Goal: Task Accomplishment & Management: Manage account settings

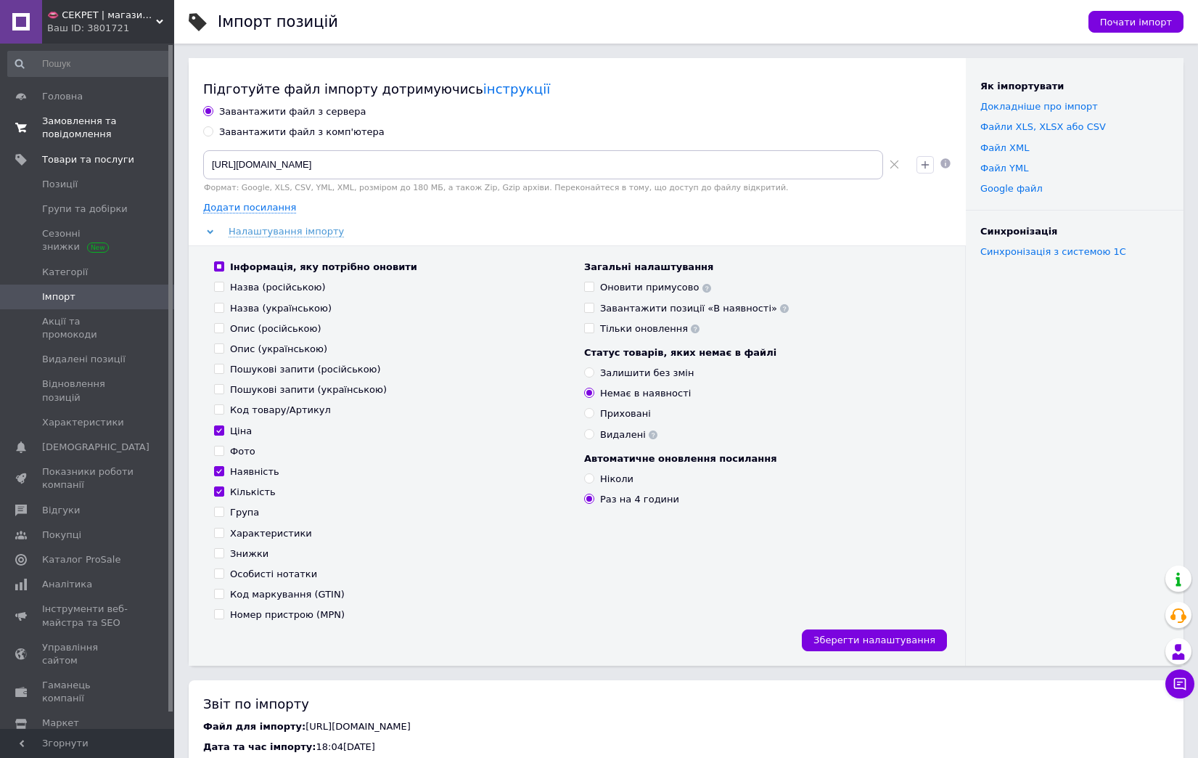
scroll to position [326, 0]
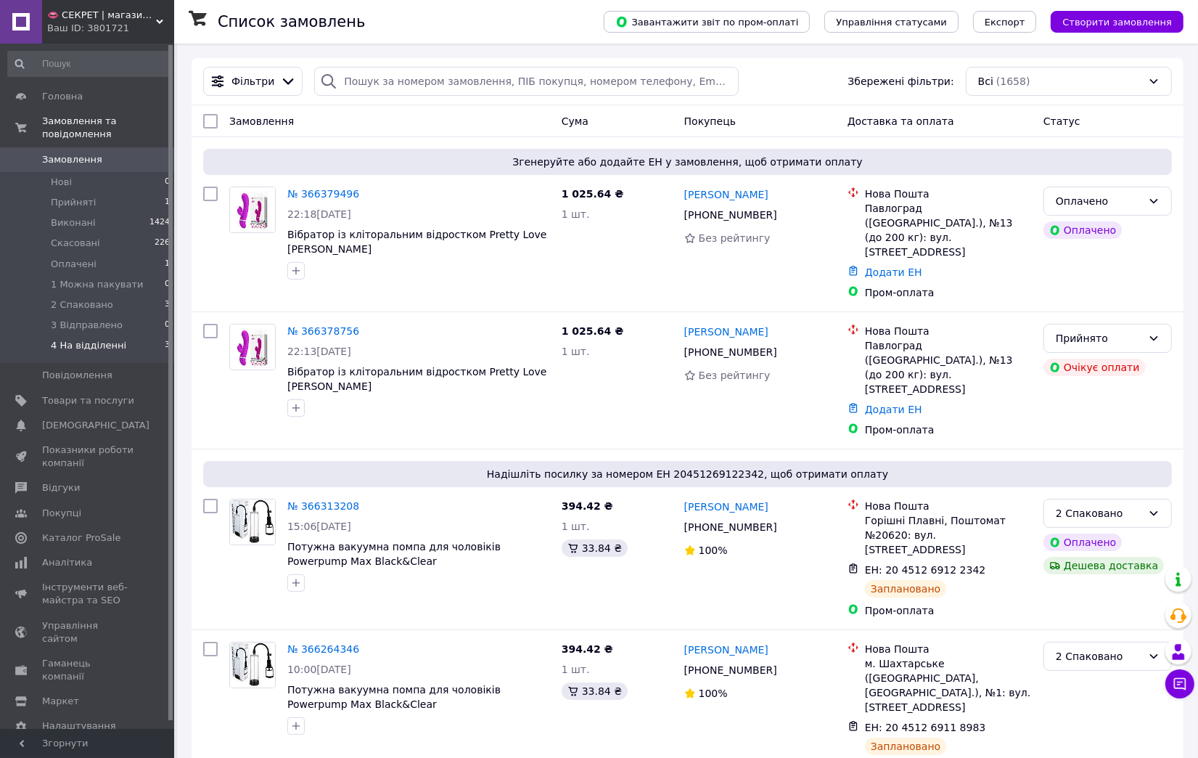
click at [125, 335] on li "4 На відділенні 3" at bounding box center [89, 349] width 179 height 28
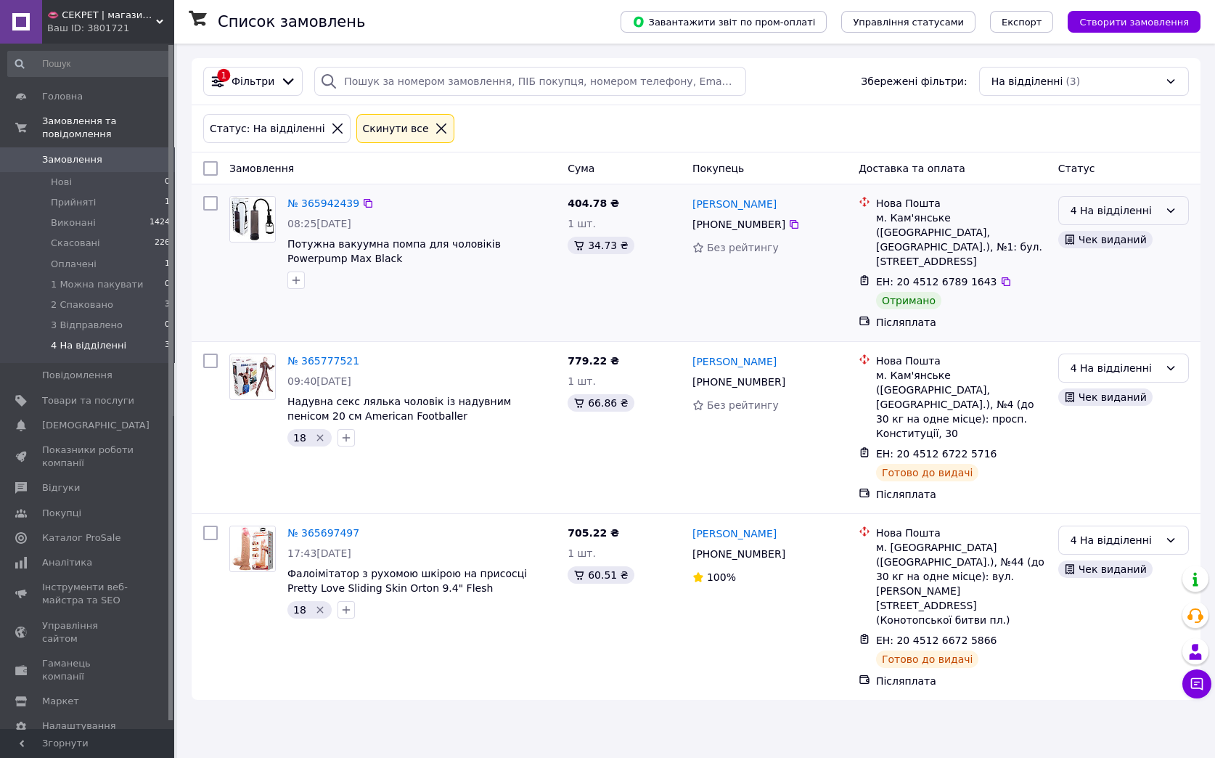
click at [1114, 216] on div "4 На відділенні" at bounding box center [1115, 211] width 89 height 16
click at [1098, 268] on li "Виконано" at bounding box center [1123, 270] width 129 height 26
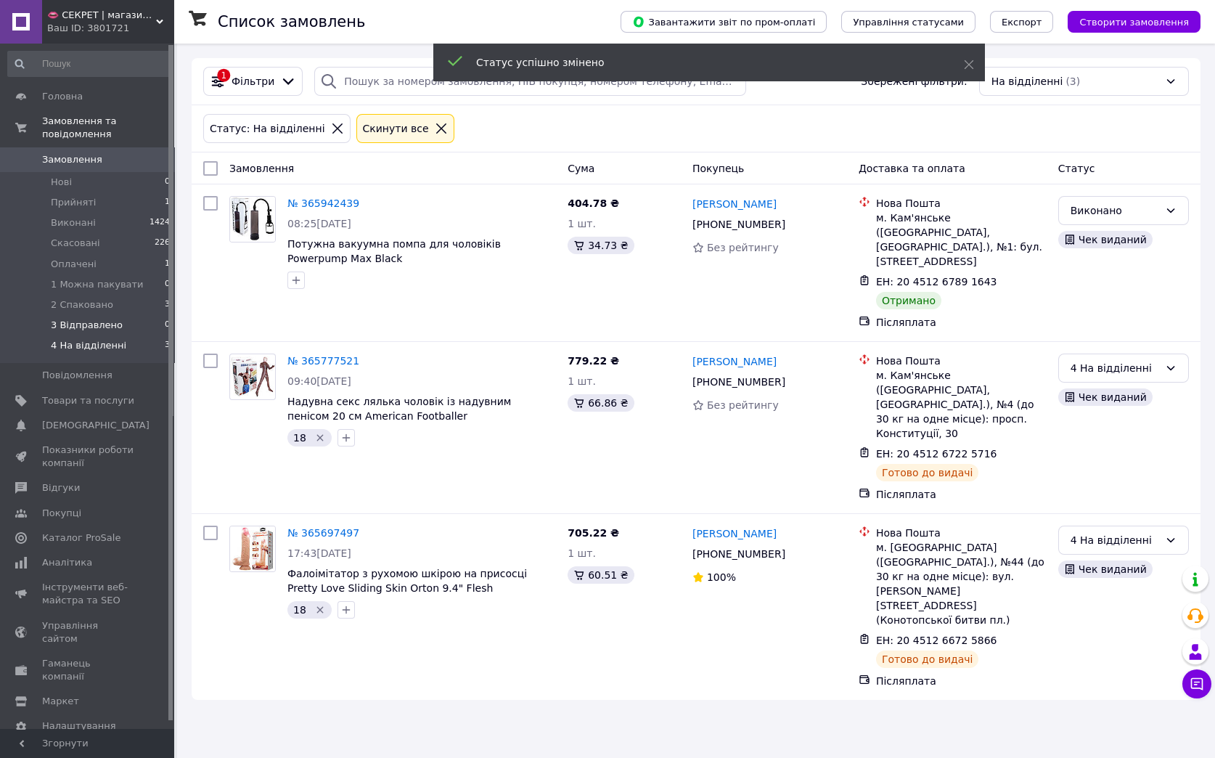
click at [131, 315] on li "3 Відправлено 0" at bounding box center [89, 325] width 179 height 20
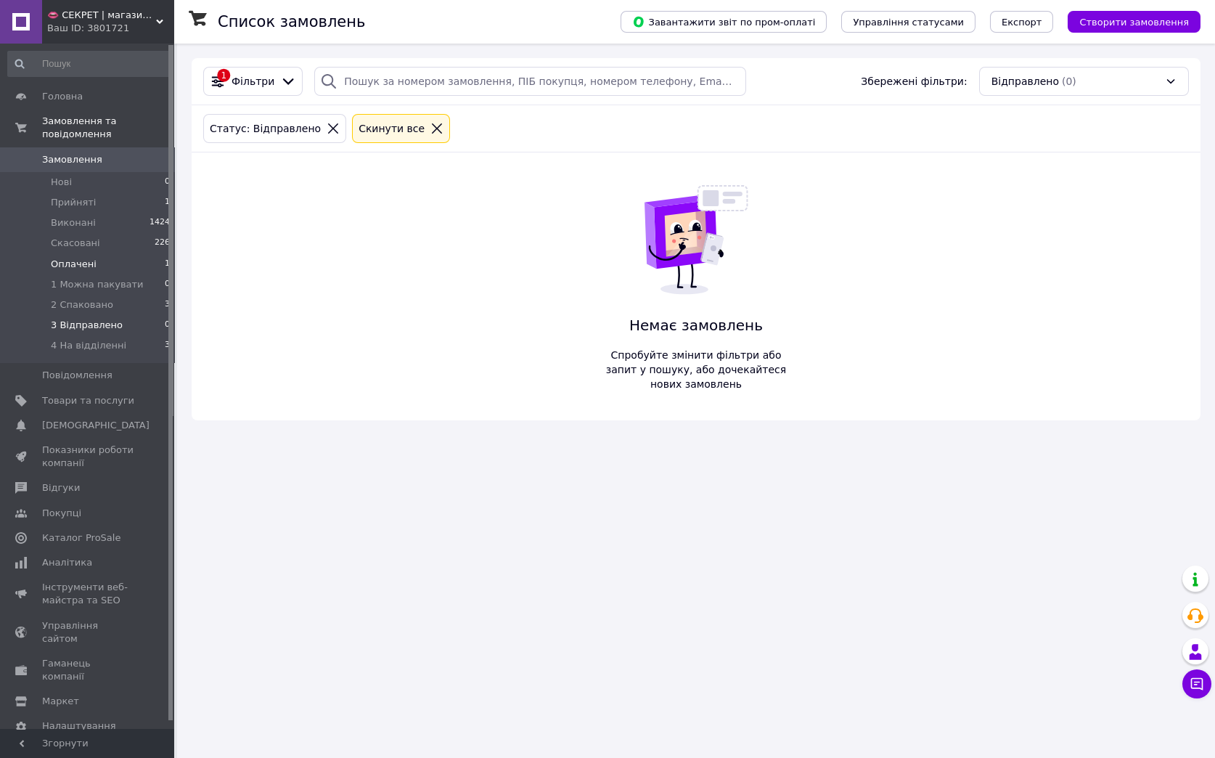
click at [110, 254] on li "Оплачені 1" at bounding box center [89, 264] width 179 height 20
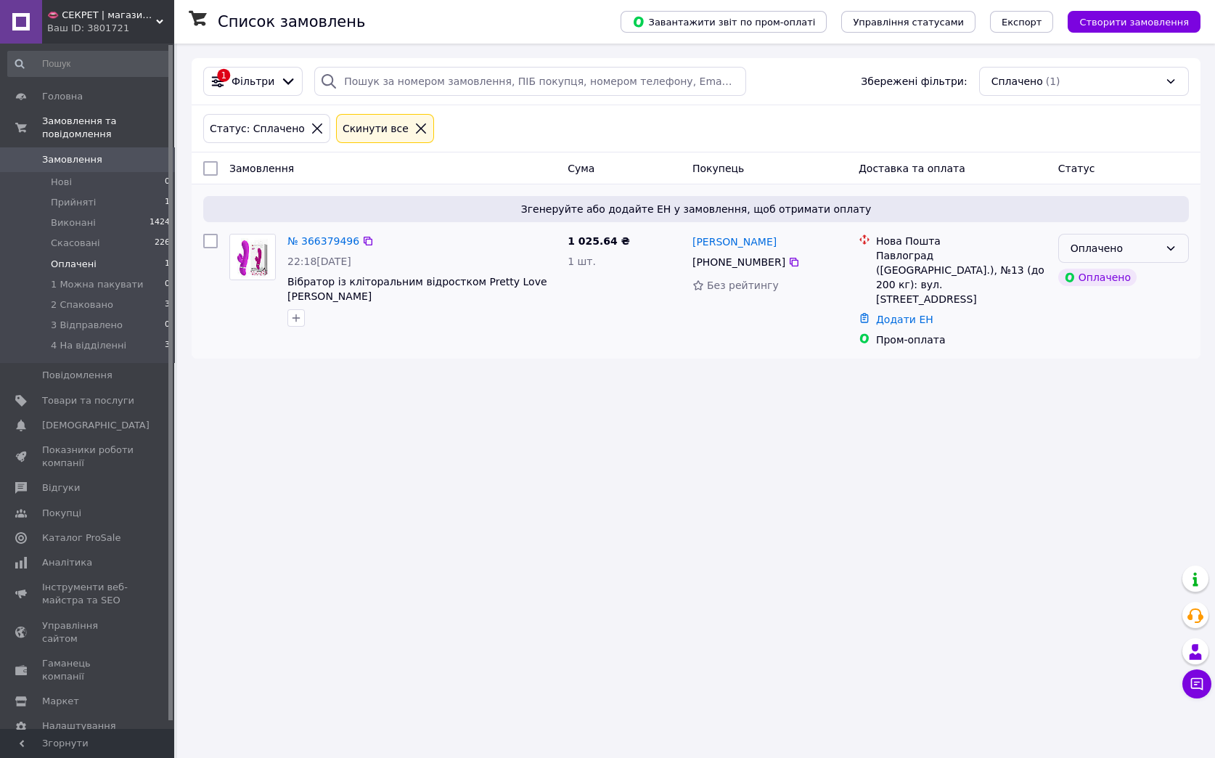
click at [1139, 250] on div "Оплачено" at bounding box center [1115, 248] width 89 height 16
click at [1140, 356] on li "1 Можна пакувати" at bounding box center [1123, 360] width 129 height 26
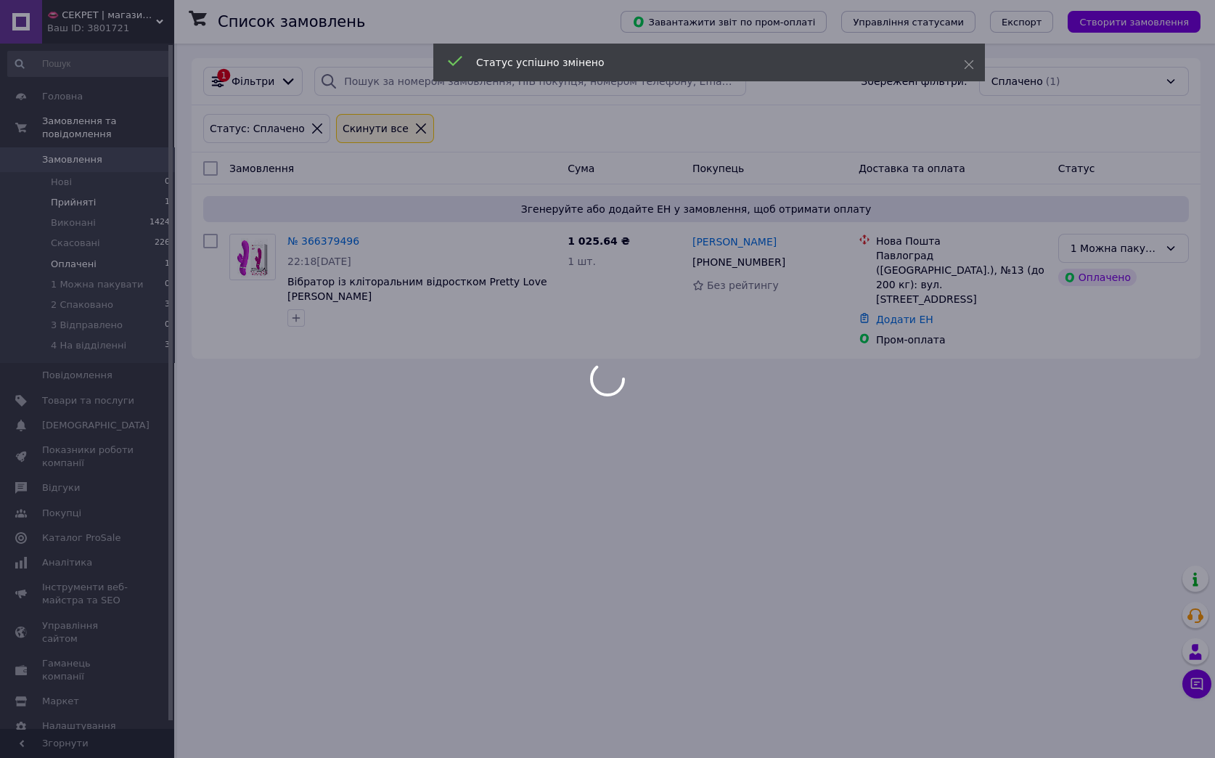
click at [98, 192] on body "👄 СЕКРЕТ | магазин інтимних товарів 🍓 Ваш ID: 3801721 Сайт 👄 СЕКРЕТ | магазин і…" at bounding box center [607, 379] width 1215 height 758
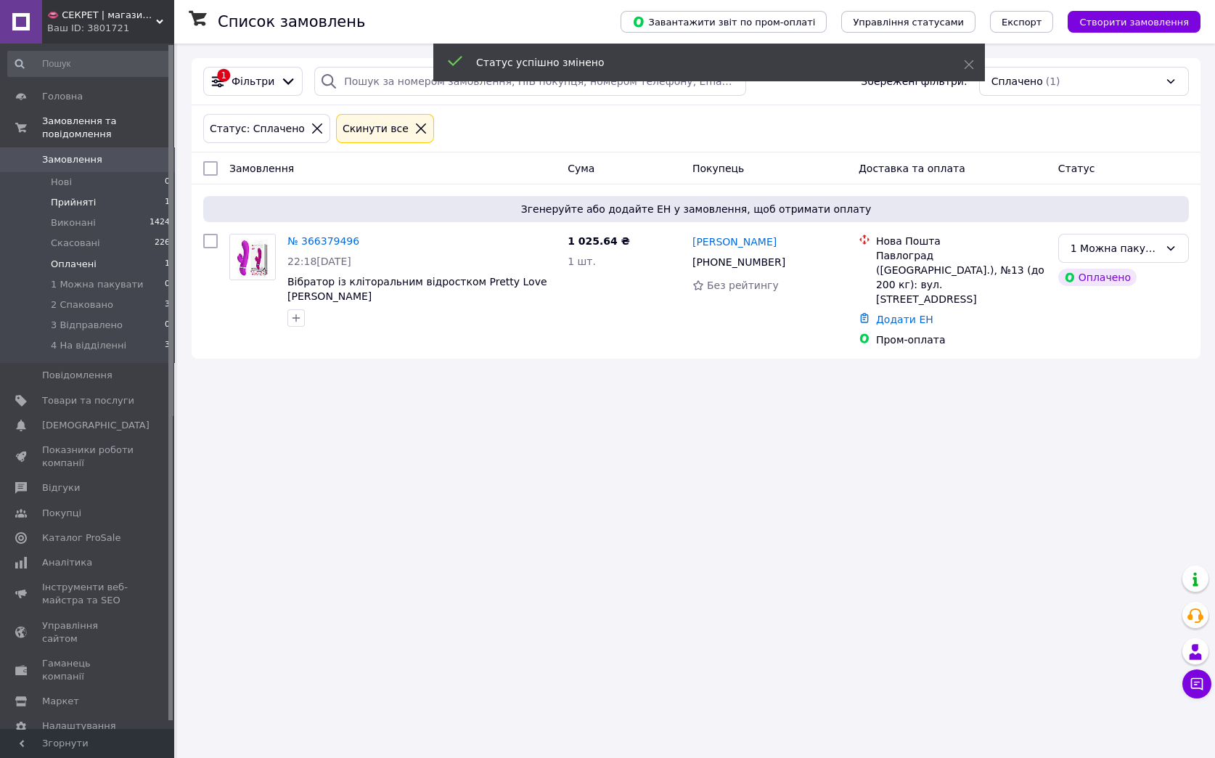
click at [81, 196] on span "Прийняті" at bounding box center [73, 202] width 45 height 13
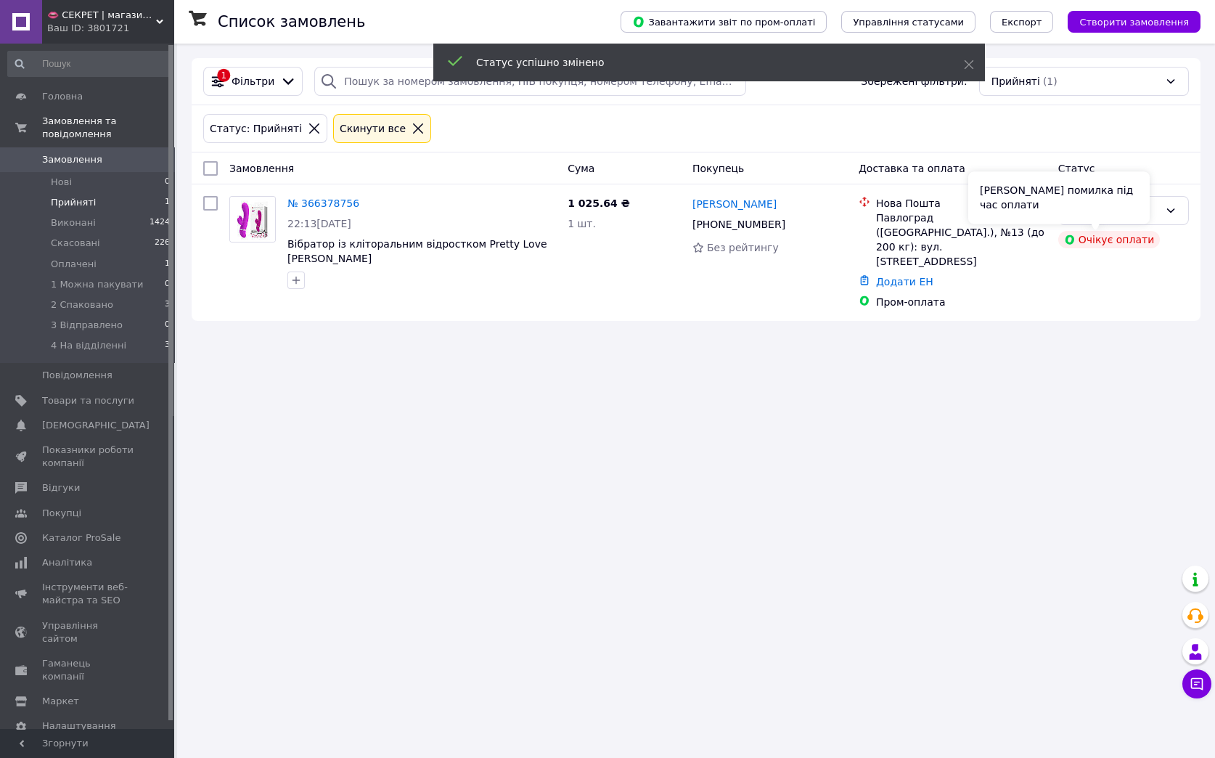
click at [1144, 208] on div "Сталася помилка під час оплати" at bounding box center [1058, 197] width 181 height 52
click at [1151, 216] on div "Прийнято" at bounding box center [1115, 211] width 89 height 16
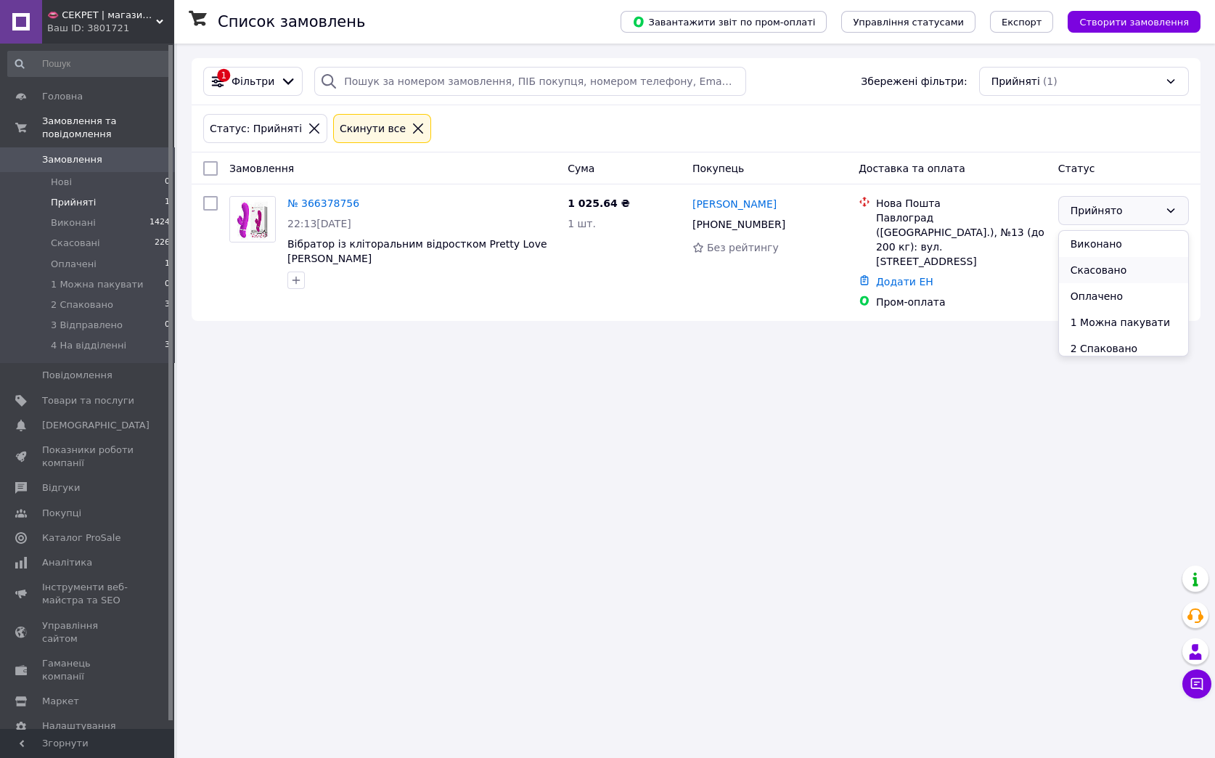
click at [1121, 270] on li "Скасовано" at bounding box center [1123, 270] width 129 height 26
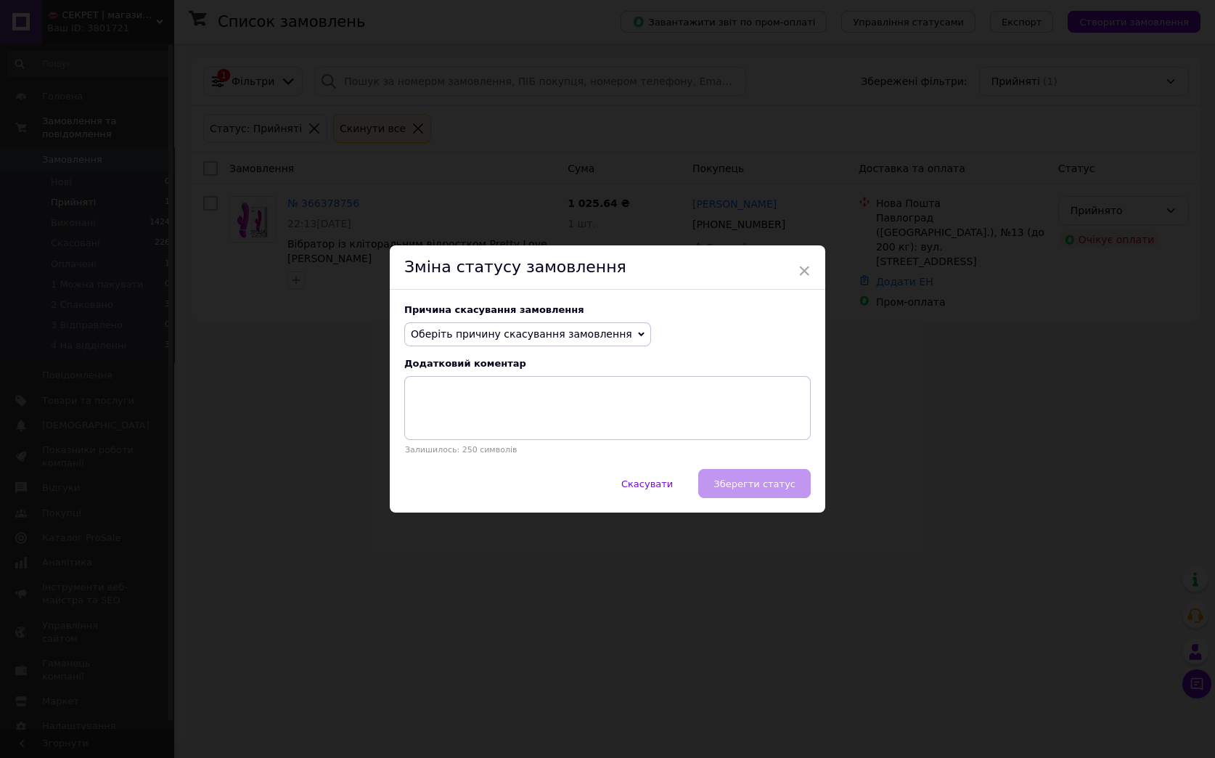
click at [638, 335] on icon at bounding box center [641, 334] width 7 height 4
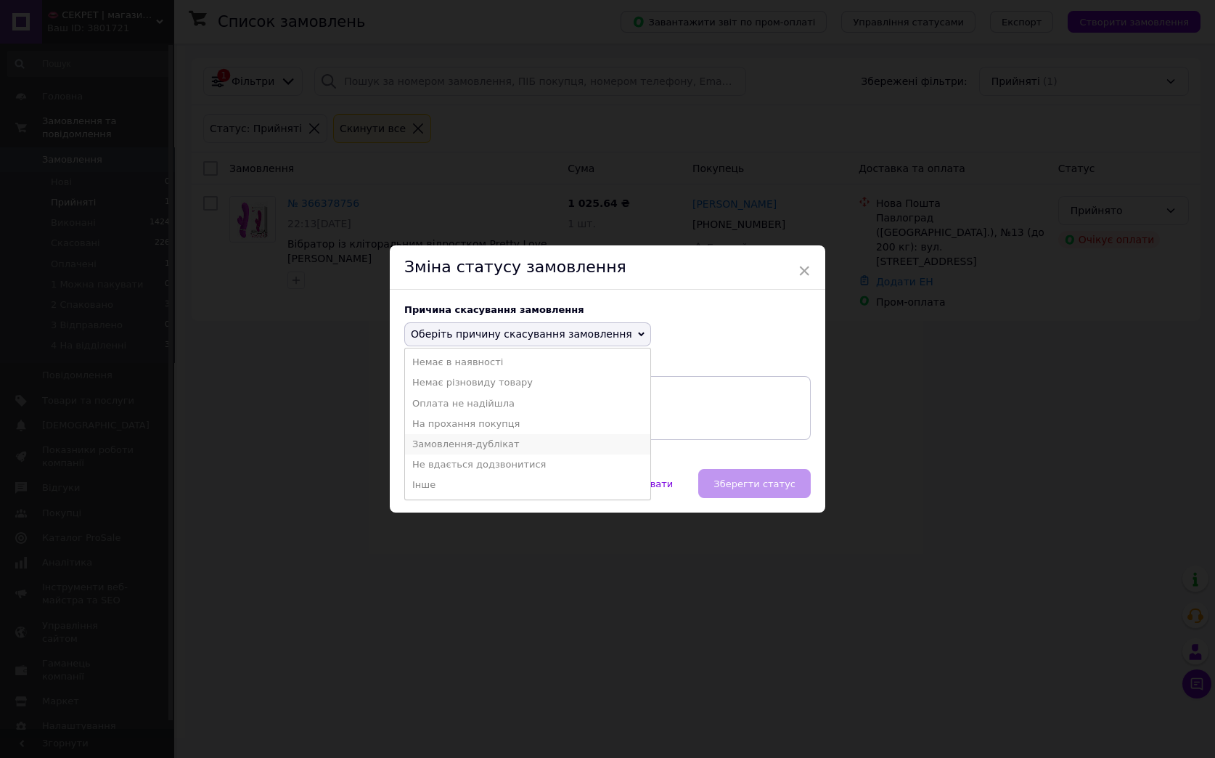
click at [465, 443] on li "Замовлення-дублікат" at bounding box center [527, 444] width 245 height 20
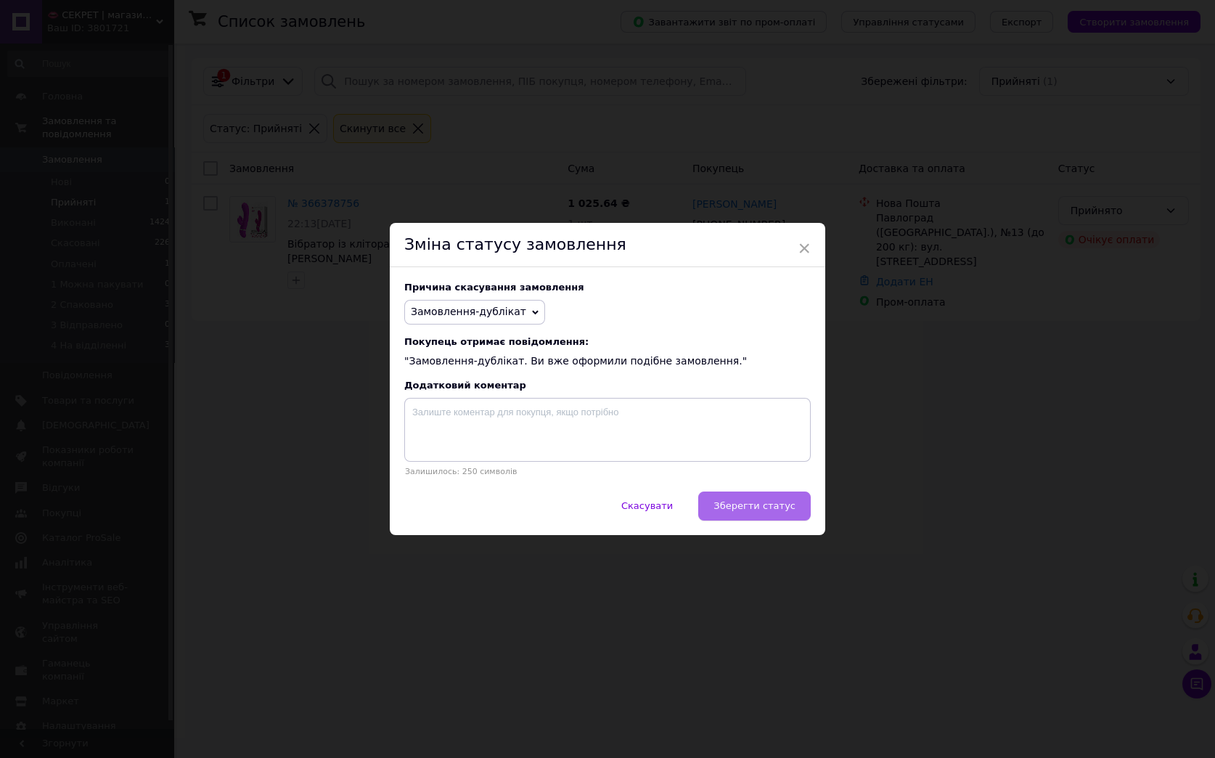
click at [788, 511] on span "Зберегти статус" at bounding box center [754, 505] width 82 height 11
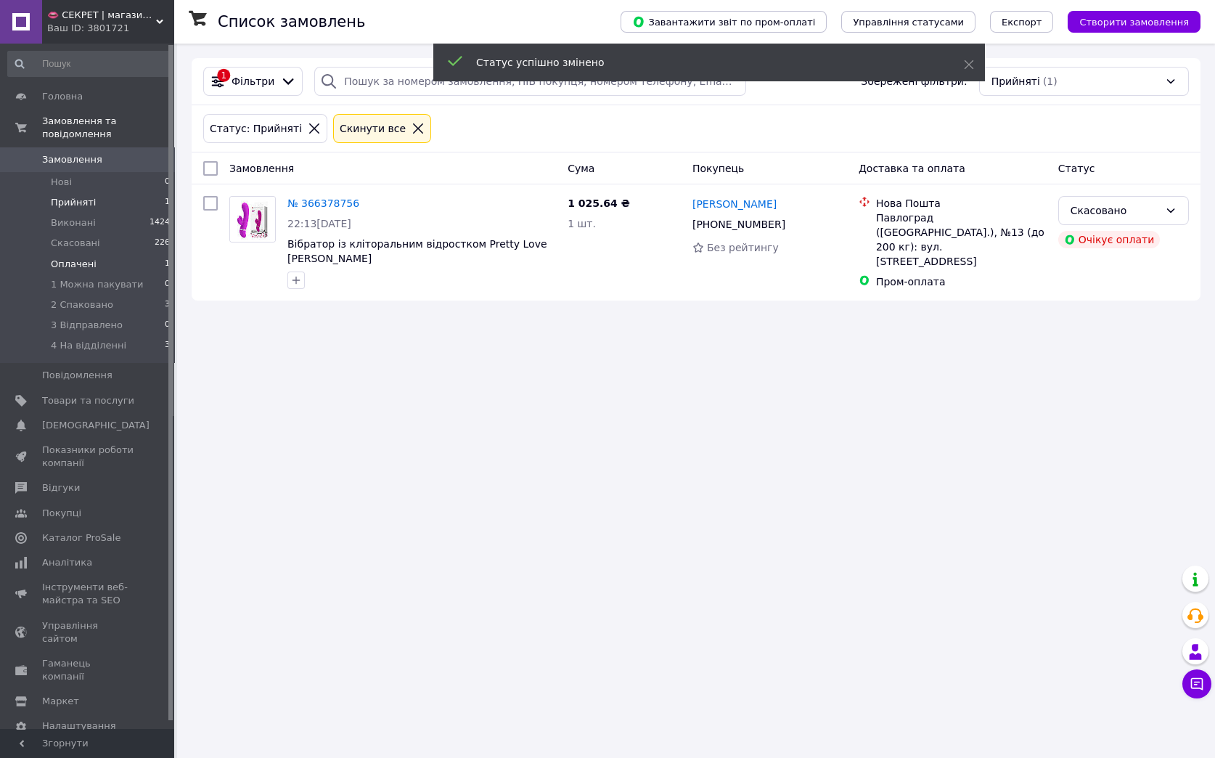
click at [88, 258] on span "Оплачені" at bounding box center [74, 264] width 46 height 13
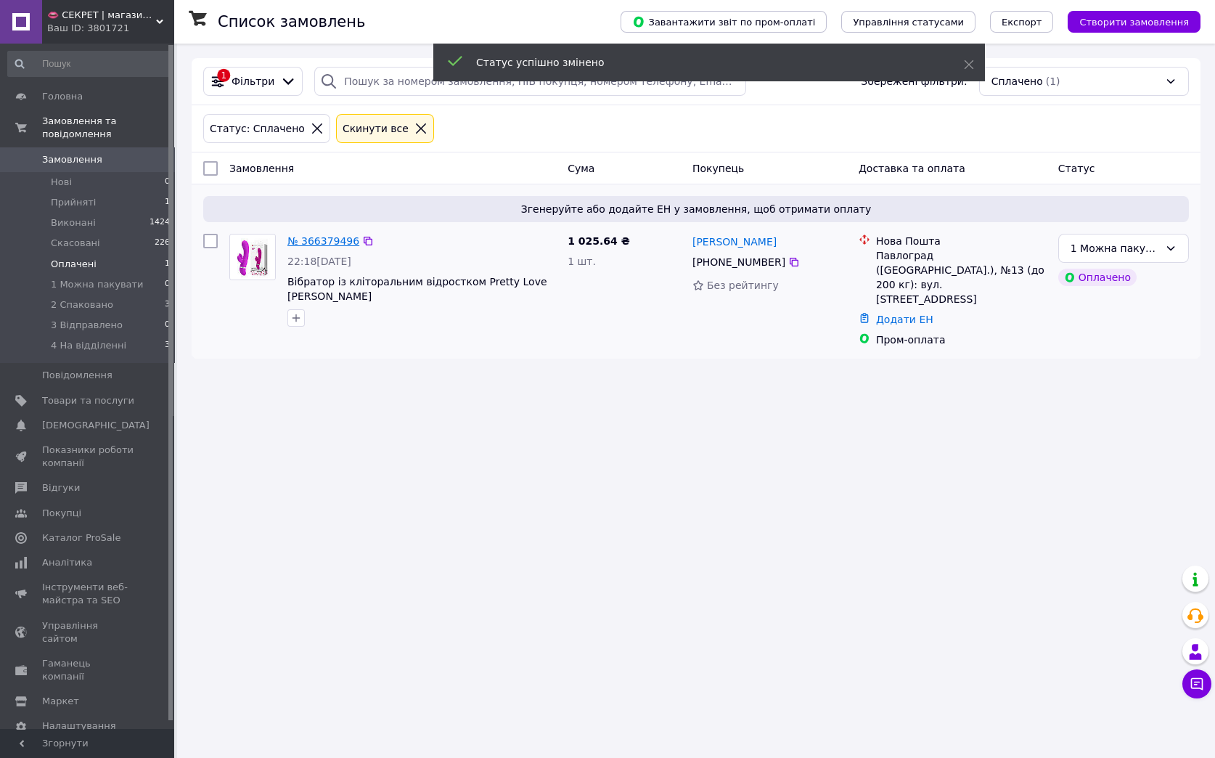
click at [295, 242] on link "№ 366379496" at bounding box center [323, 241] width 72 height 12
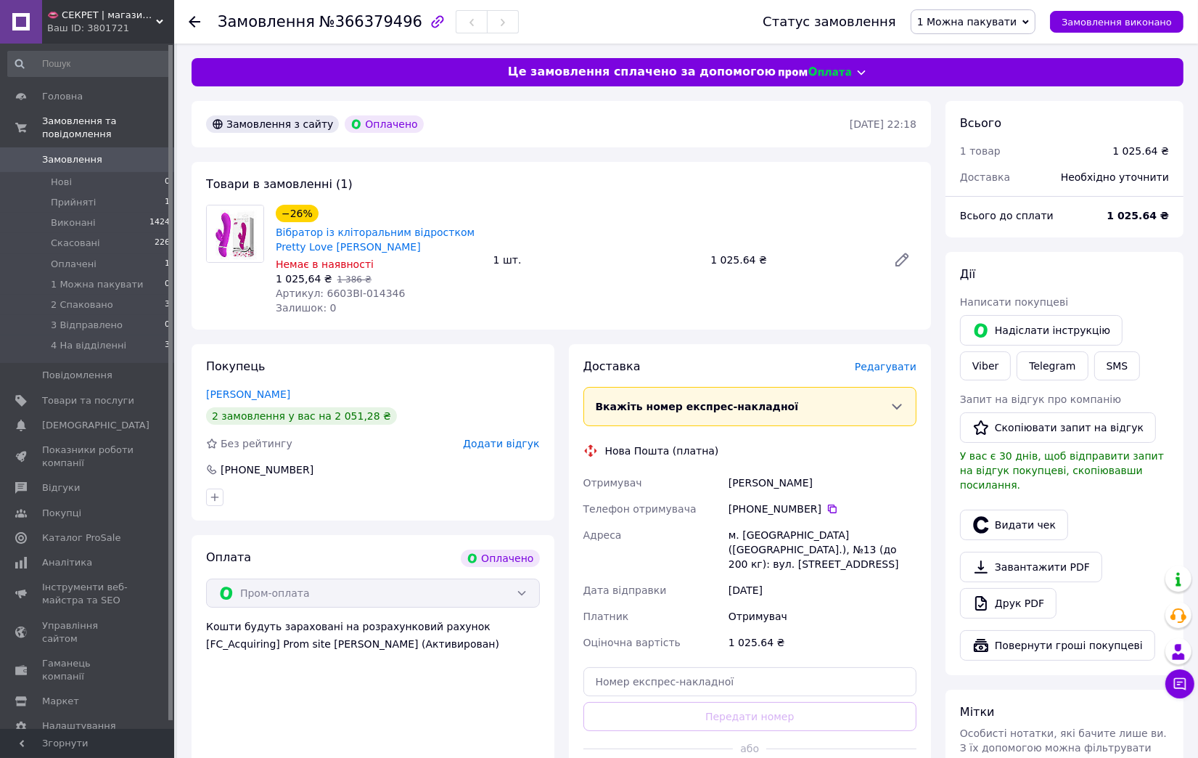
click at [748, 485] on div "Федоренко Сергій" at bounding box center [823, 483] width 194 height 26
copy div "Федоренко"
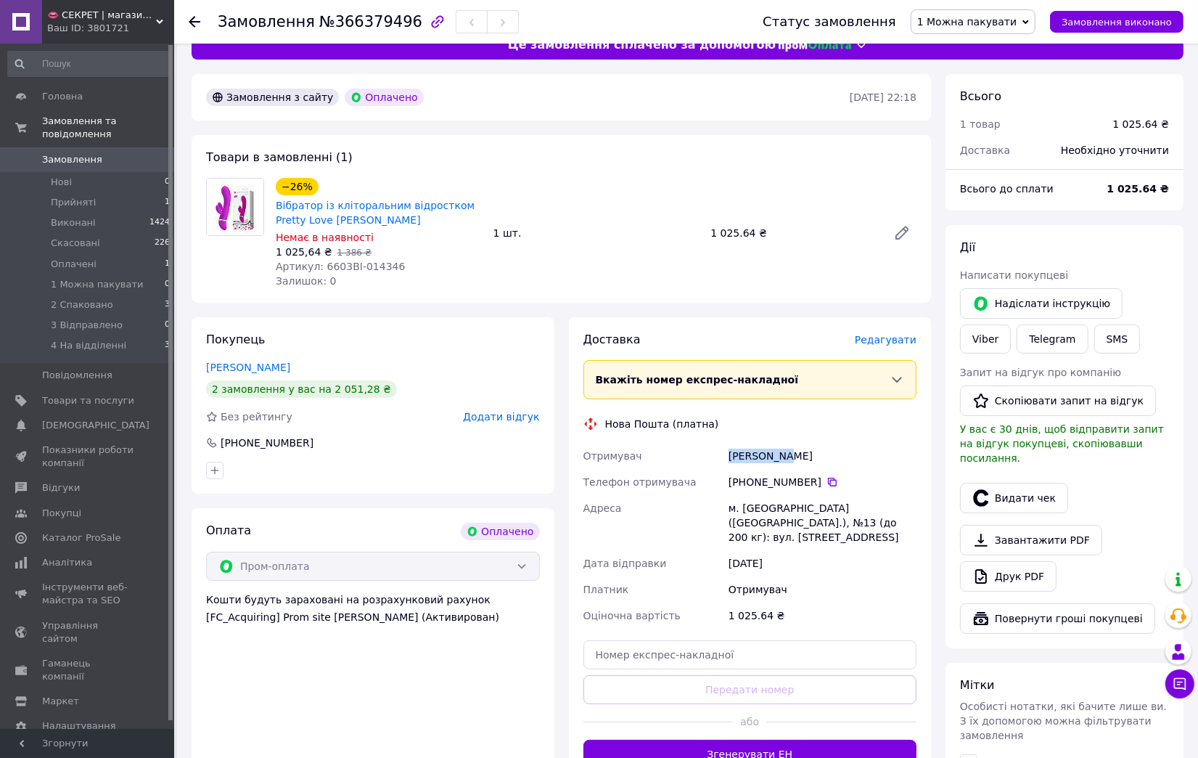
scroll to position [109, 0]
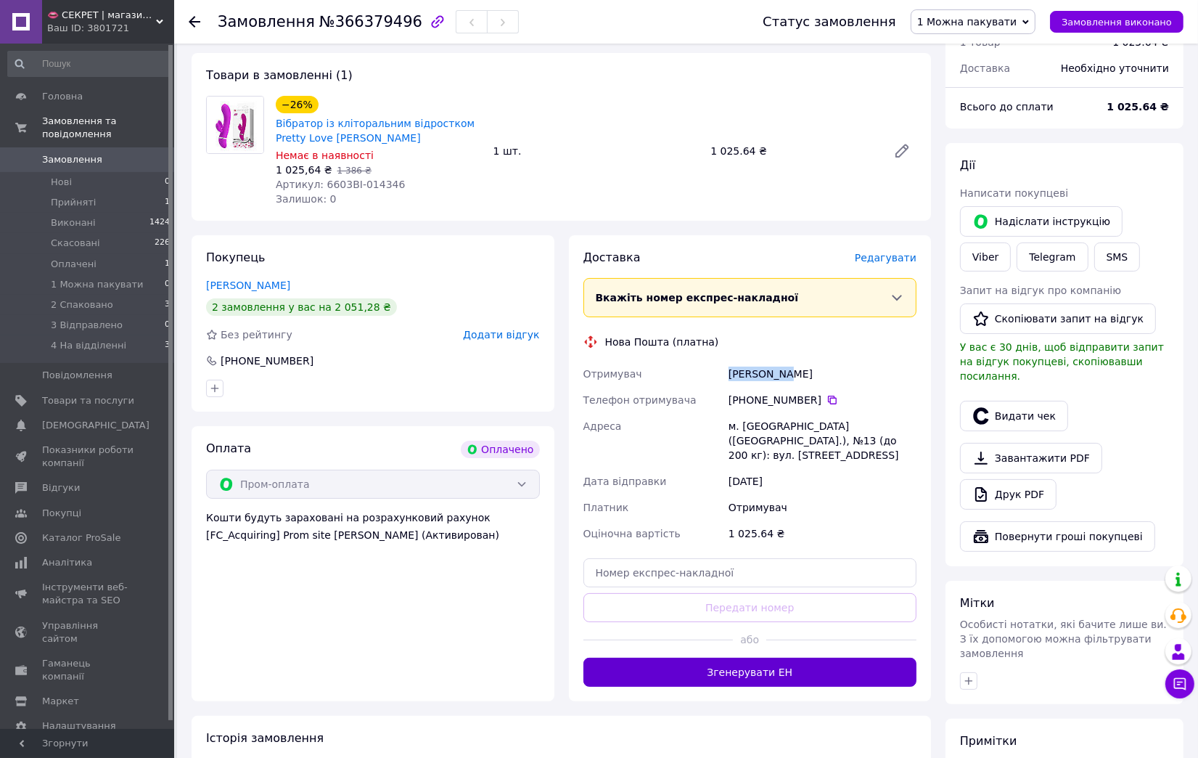
click at [724, 663] on button "Згенерувати ЕН" at bounding box center [751, 672] width 334 height 29
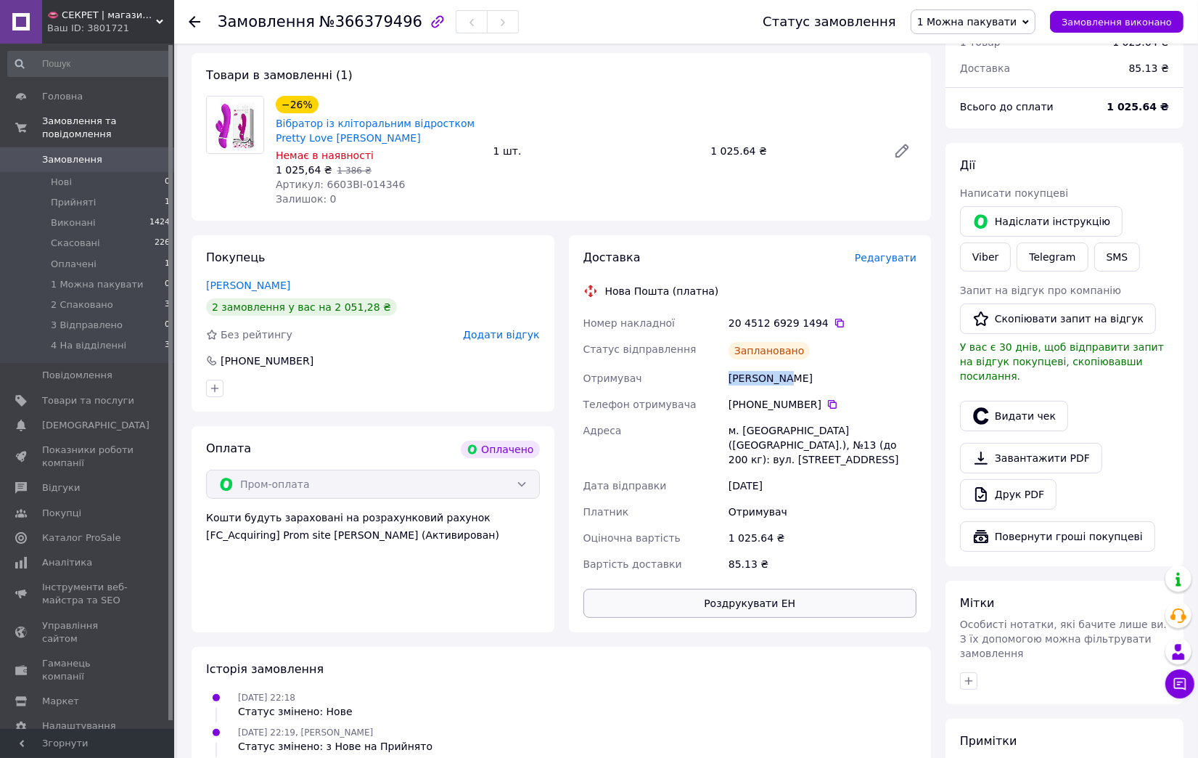
click at [740, 589] on button "Роздрукувати ЕН" at bounding box center [751, 603] width 334 height 29
click at [986, 25] on span "1 Можна пакувати" at bounding box center [966, 22] width 99 height 12
click at [991, 134] on li "2 Спаковано" at bounding box center [973, 138] width 123 height 22
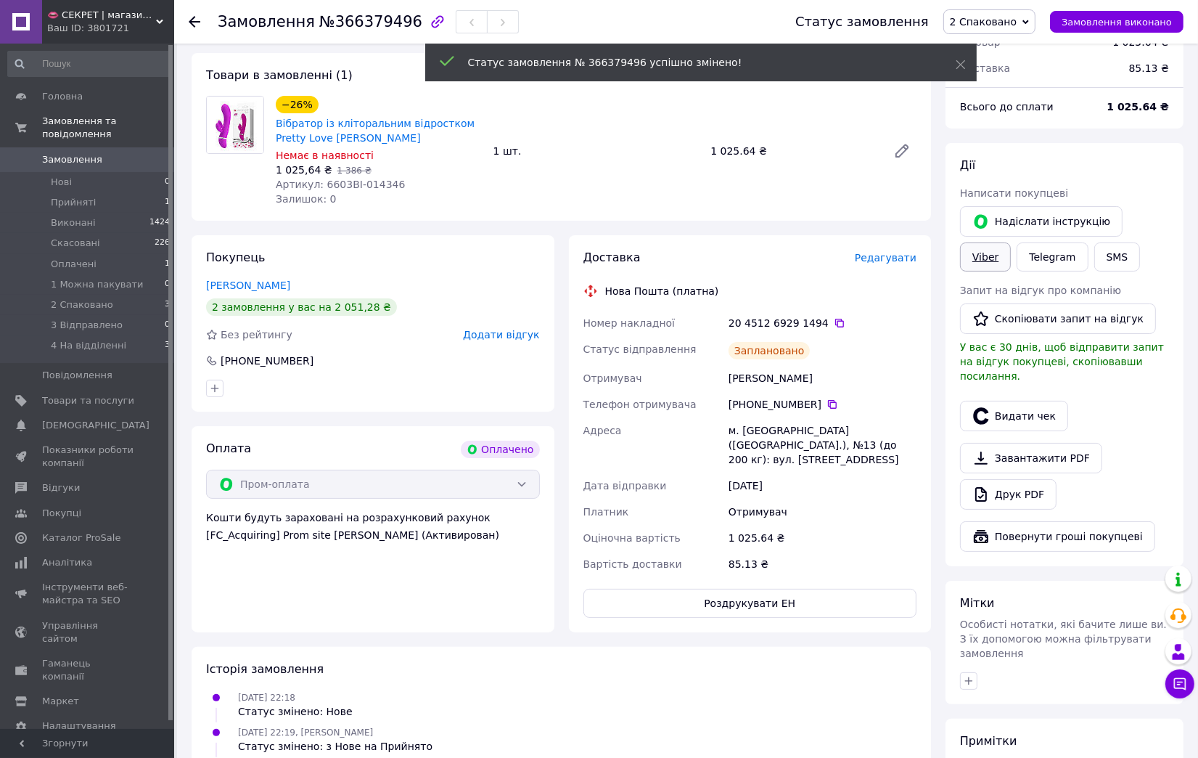
click at [1011, 242] on link "Viber" at bounding box center [985, 256] width 51 height 29
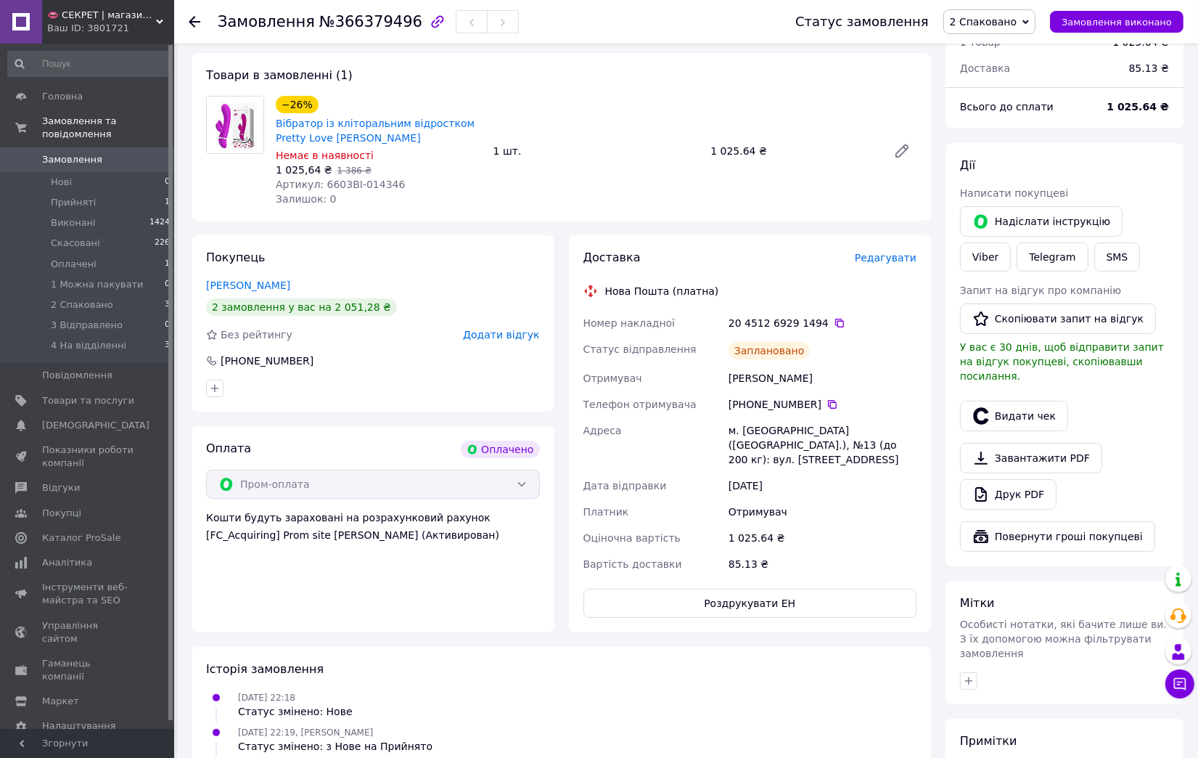
drag, startPoint x: 1196, startPoint y: 416, endPoint x: 1187, endPoint y: 407, distance: 12.8
click at [1196, 416] on div "Замовлення №366379496 Статус замовлення 2 Спаковано Прийнято Виконано Скасовано…" at bounding box center [687, 446] width 1021 height 1023
click at [1011, 242] on link "Viber" at bounding box center [985, 256] width 51 height 29
drag, startPoint x: 1181, startPoint y: 442, endPoint x: 1150, endPoint y: 404, distance: 48.5
click at [1179, 442] on div "Дії Написати покупцеві   Надіслати інструкцію Viber Telegram SMS Запит на відгу…" at bounding box center [1065, 354] width 238 height 423
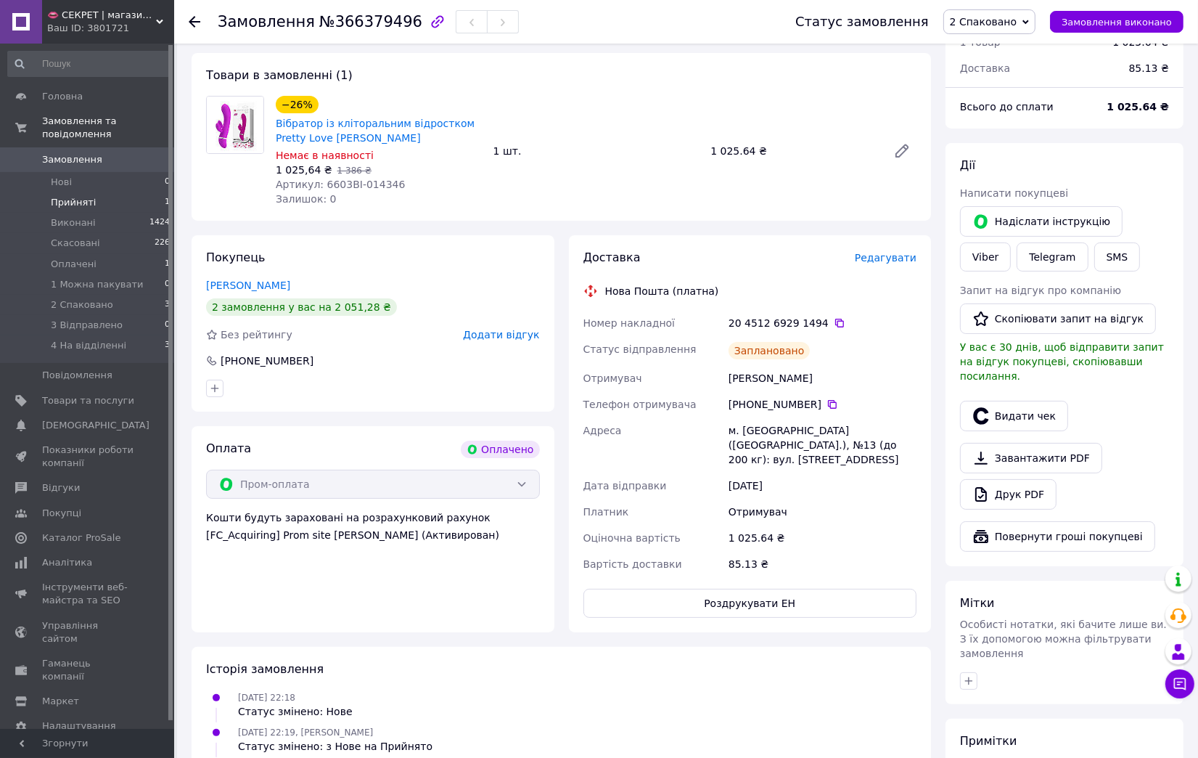
click at [110, 192] on li "Прийняті 1" at bounding box center [89, 202] width 179 height 20
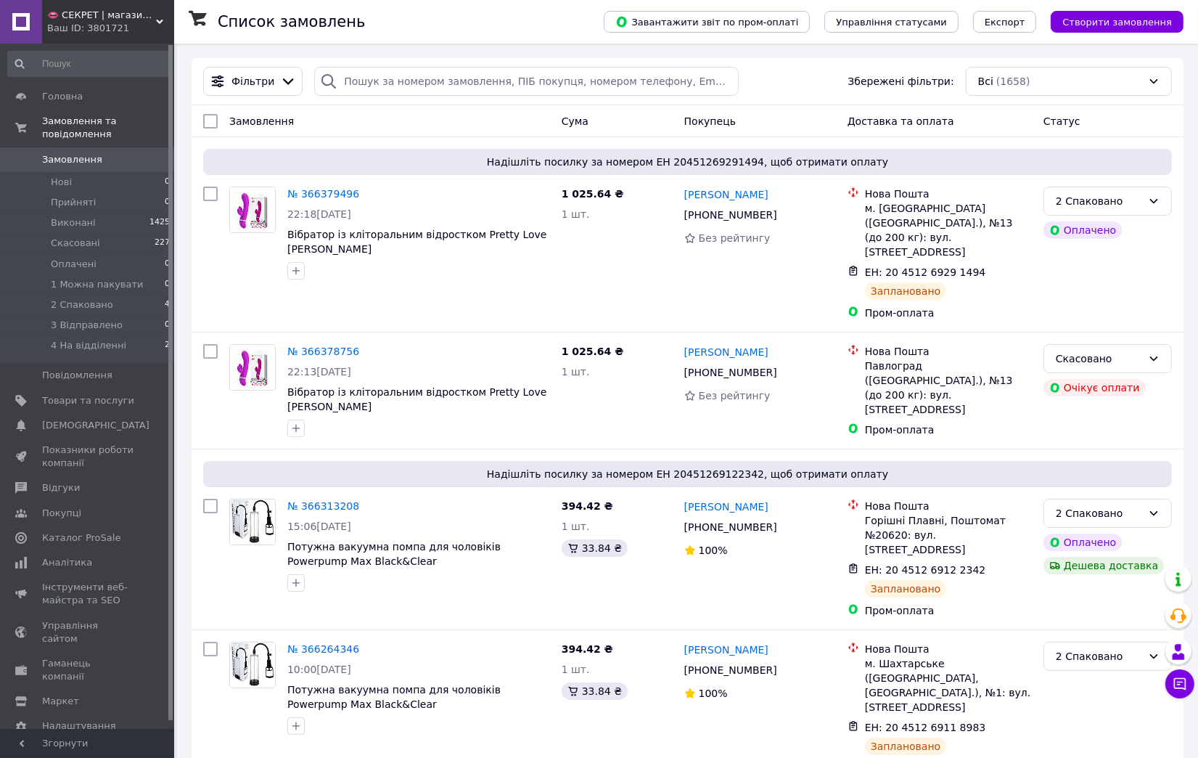
click at [104, 22] on div "Ваш ID: 3801721" at bounding box center [110, 28] width 127 height 13
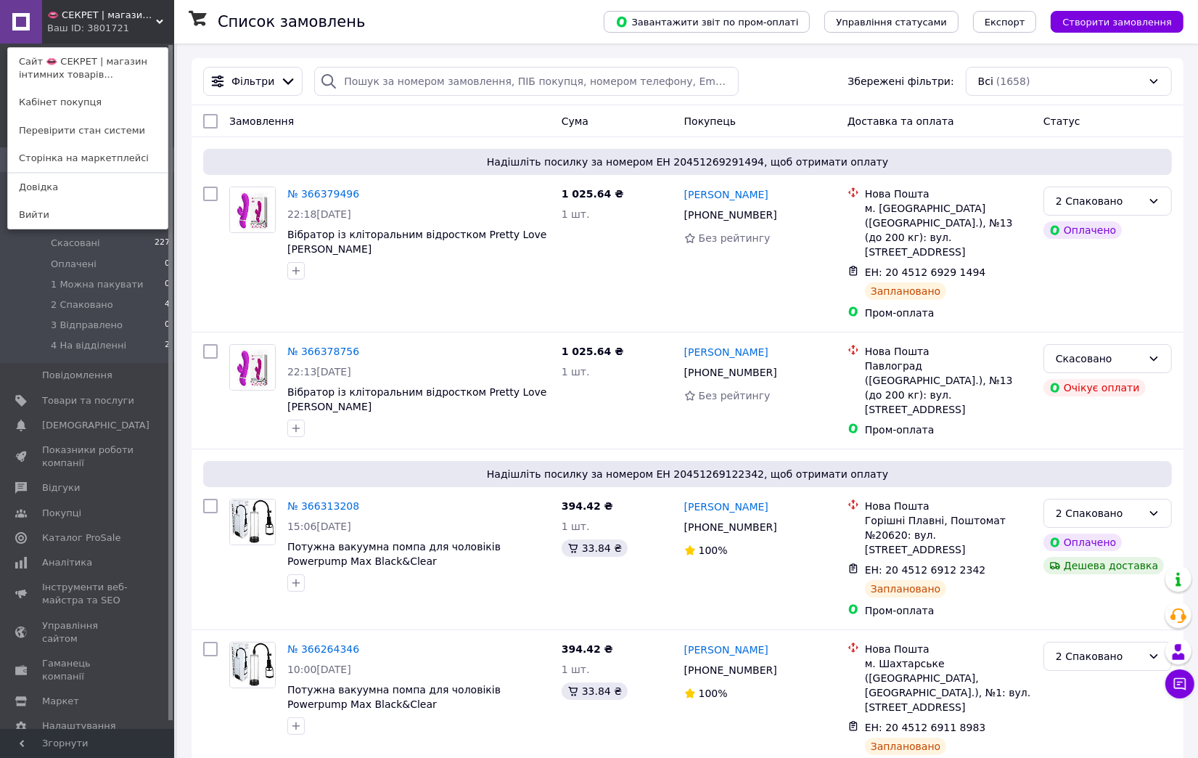
click at [127, 30] on div "👄 СЕКРЕТ | магазин інтимних товарів 🍓 Ваш ID: 3801721 Сайт 👄 СЕКРЕТ | магазин і…" at bounding box center [87, 22] width 174 height 44
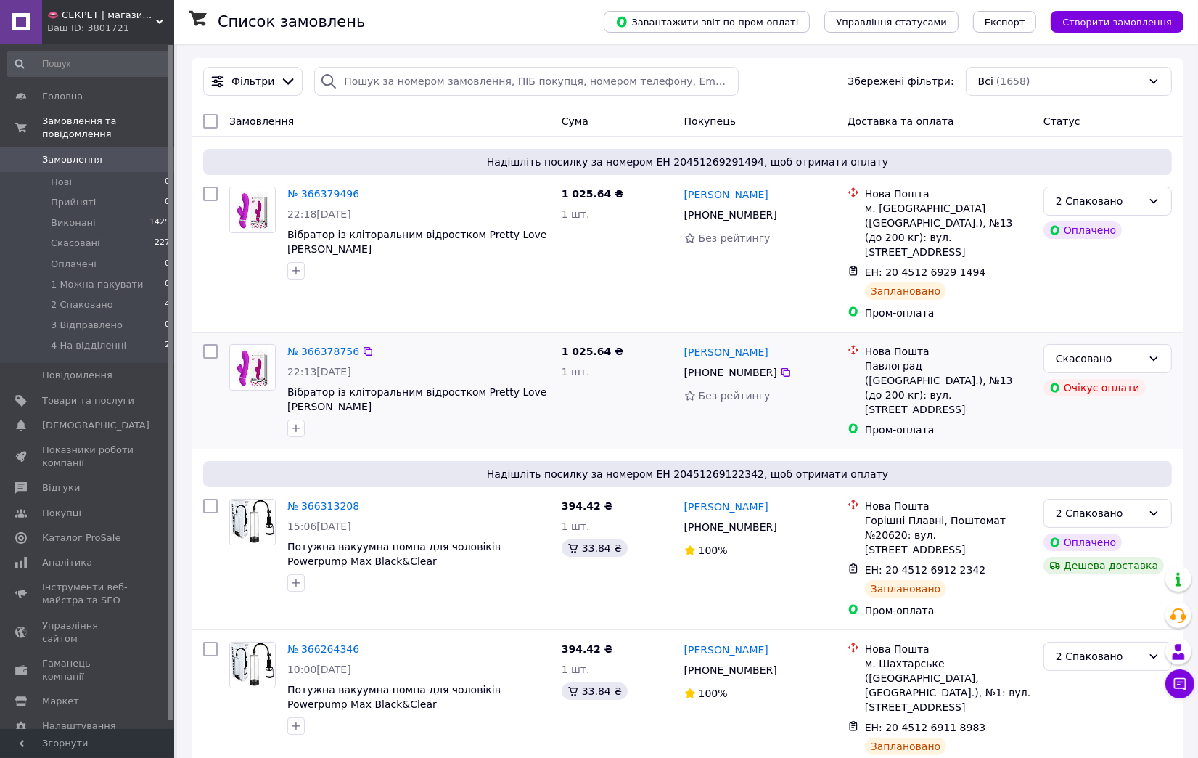
click at [1058, 401] on div "Скасовано Очікує оплати" at bounding box center [1108, 390] width 140 height 105
